Goal: Information Seeking & Learning: Learn about a topic

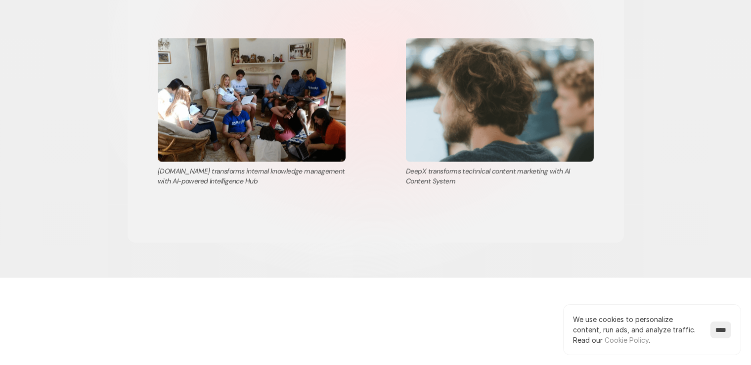
scroll to position [2098, 0]
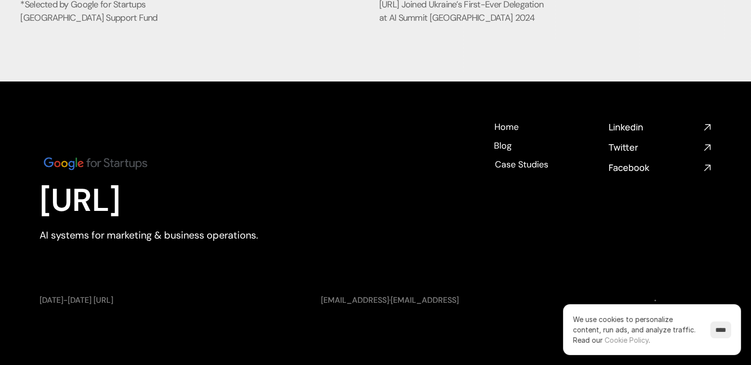
scroll to position [4049, 0]
click at [102, 236] on p "AI systems for marketing & business operations." at bounding box center [176, 235] width 272 height 14
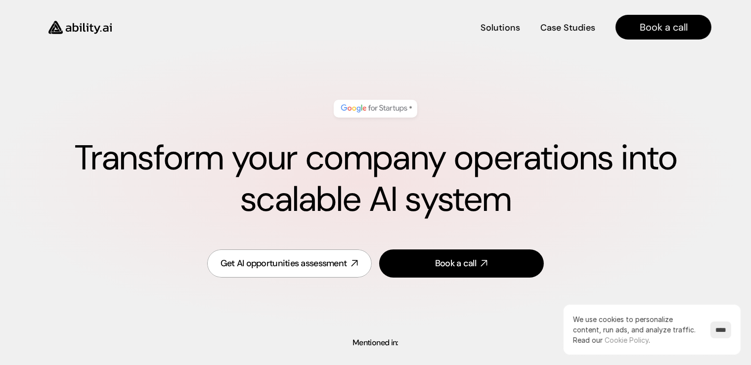
scroll to position [0, 0]
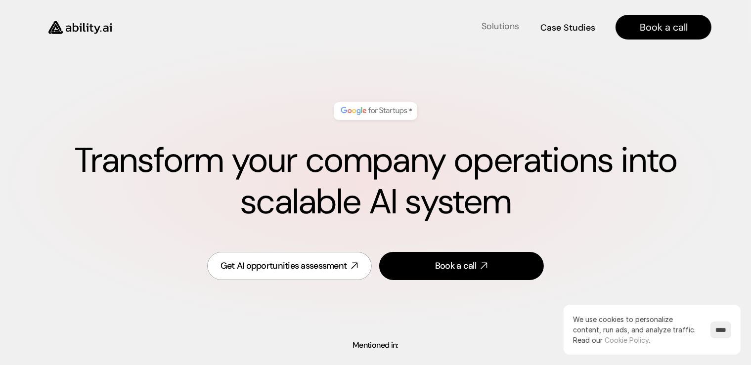
click at [501, 27] on h4 "Solutions" at bounding box center [500, 26] width 38 height 12
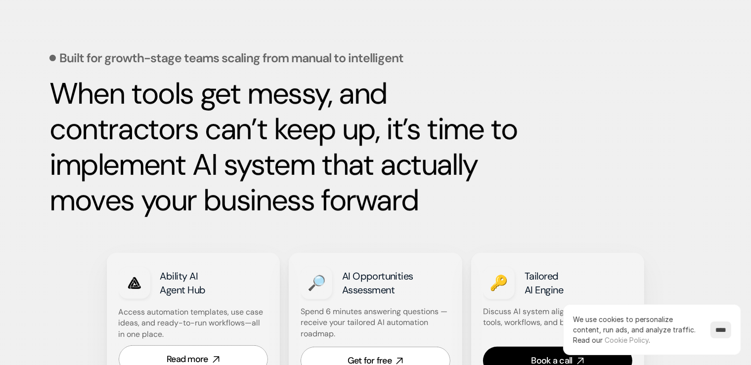
scroll to position [428, 0]
click at [298, 157] on strong "When tools get messy, and contractors can’t keep up, it’s time to implement AI …" at bounding box center [286, 147] width 475 height 146
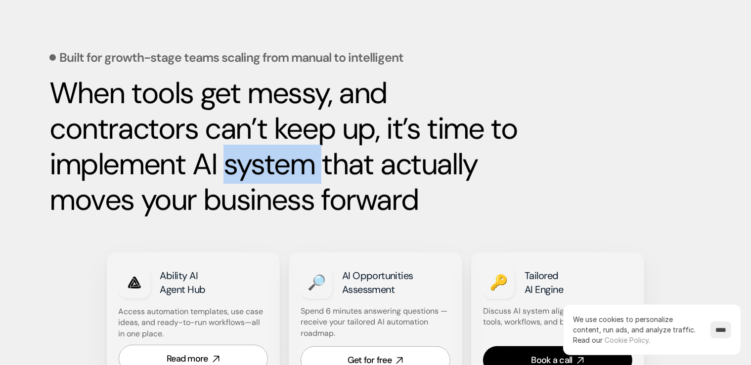
click at [298, 157] on strong "When tools get messy, and contractors can’t keep up, it’s time to implement AI …" at bounding box center [286, 147] width 475 height 146
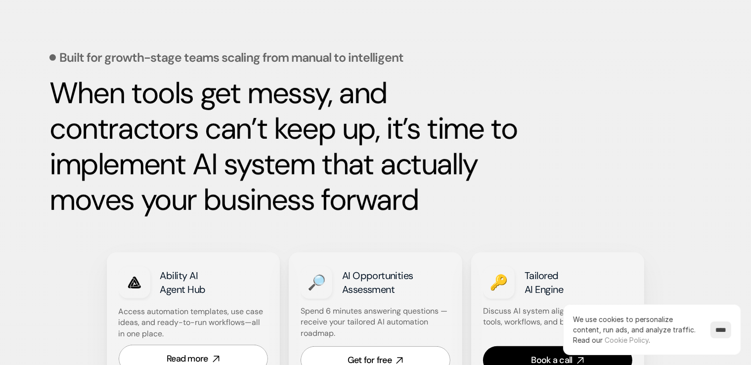
click at [298, 157] on strong "When tools get messy, and contractors can’t keep up, it’s time to implement AI …" at bounding box center [286, 147] width 475 height 146
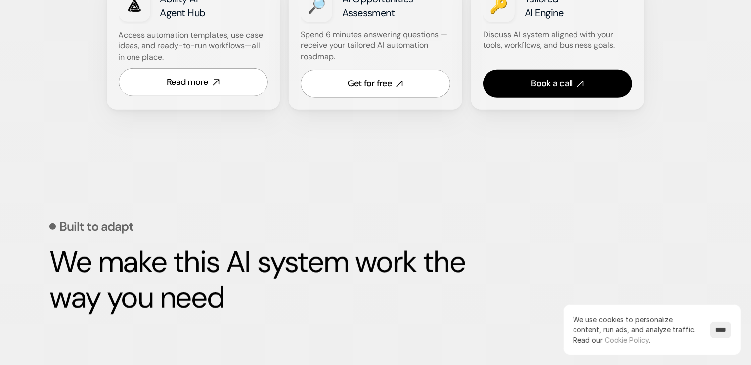
scroll to position [706, 0]
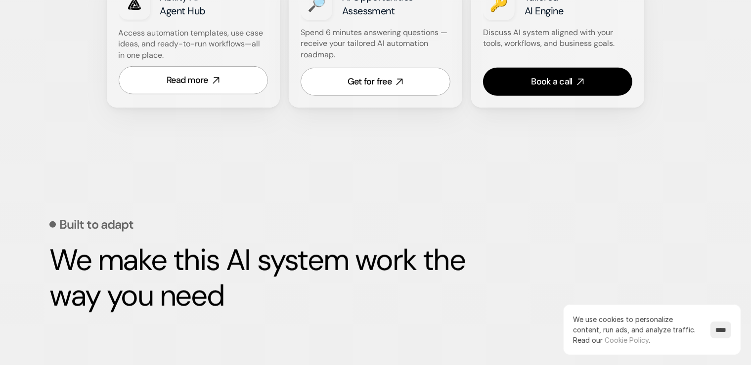
click at [298, 157] on div "Built to adapt We make this AI system work the way you need" at bounding box center [375, 228] width 652 height 221
click at [280, 260] on strong "We make this AI system work the way you need" at bounding box center [260, 278] width 422 height 75
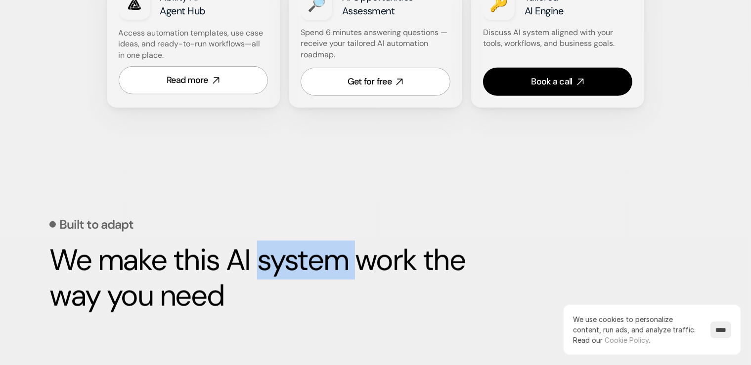
click at [280, 260] on strong "We make this AI system work the way you need" at bounding box center [260, 278] width 422 height 75
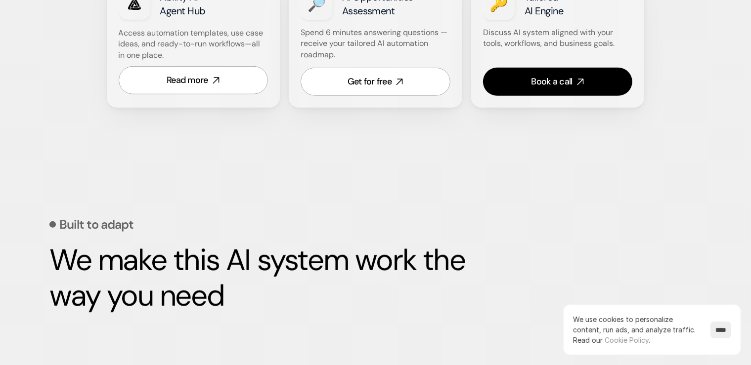
click at [280, 260] on strong "We make this AI system work the way you need" at bounding box center [260, 278] width 422 height 75
click at [86, 179] on div "Built to adapt We make this AI system work the way you need" at bounding box center [375, 254] width 652 height 172
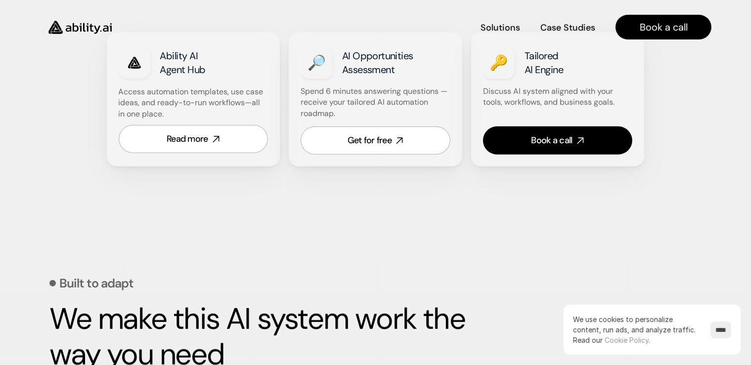
scroll to position [647, 0]
